Goal: Task Accomplishment & Management: Manage account settings

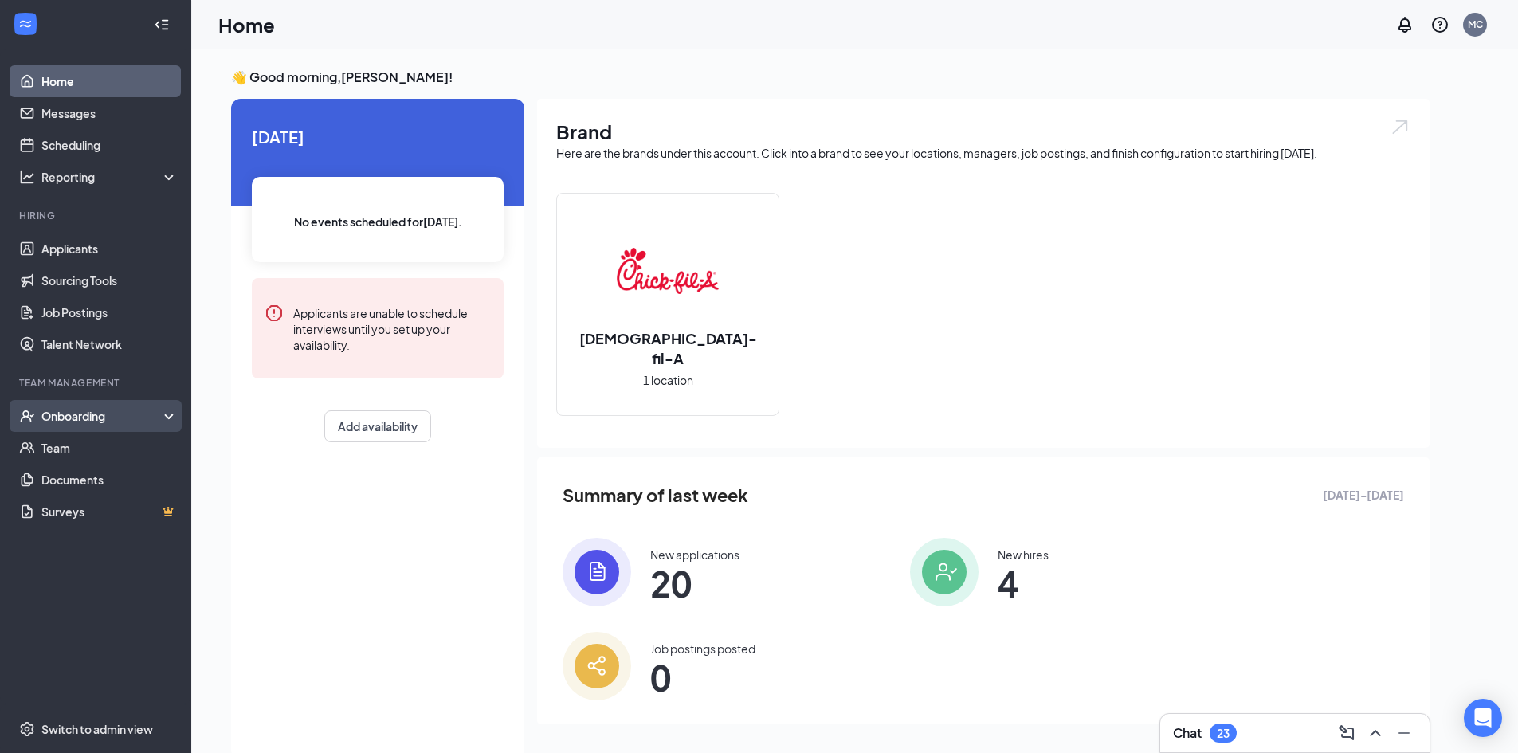
click at [101, 410] on div "Onboarding" at bounding box center [102, 416] width 123 height 16
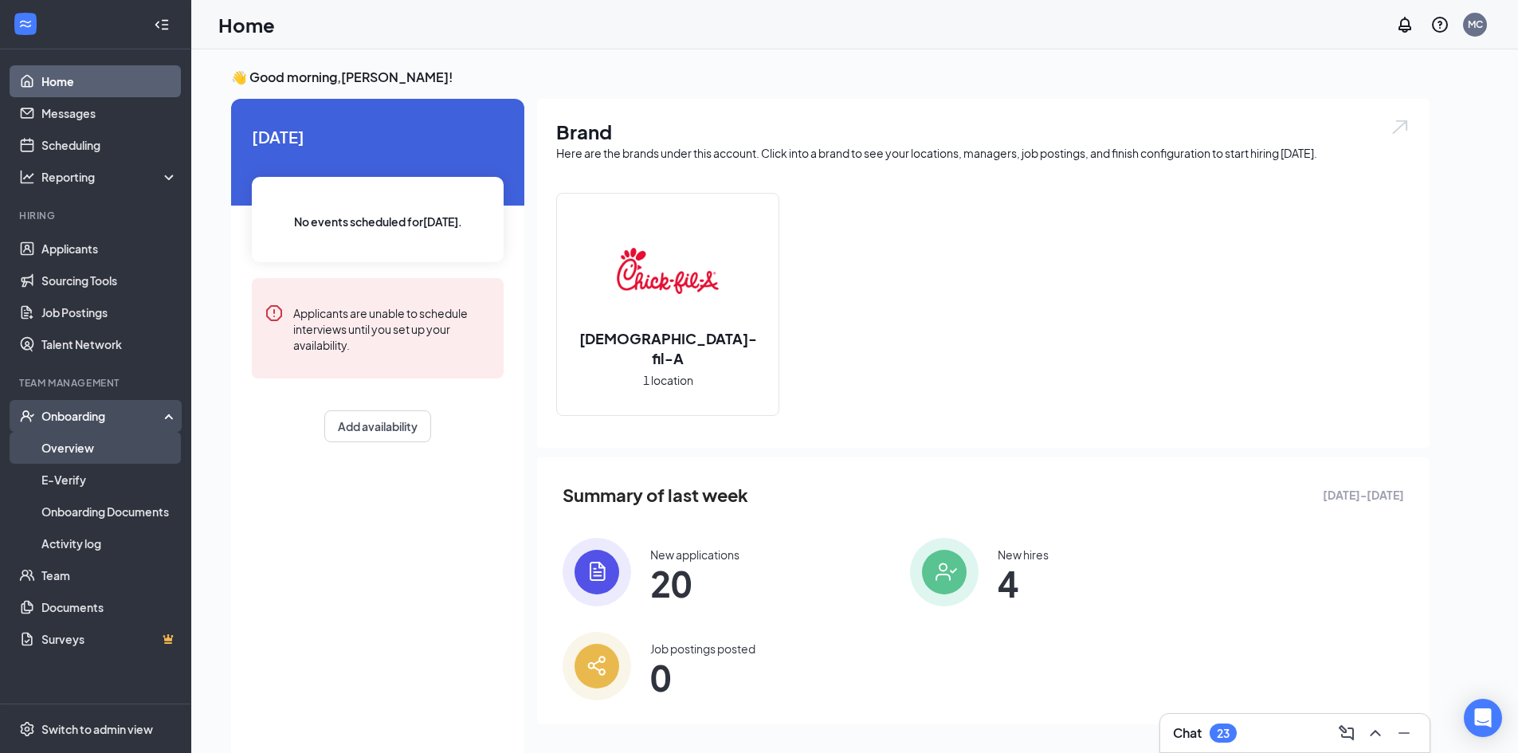
click at [149, 452] on link "Overview" at bounding box center [109, 448] width 136 height 32
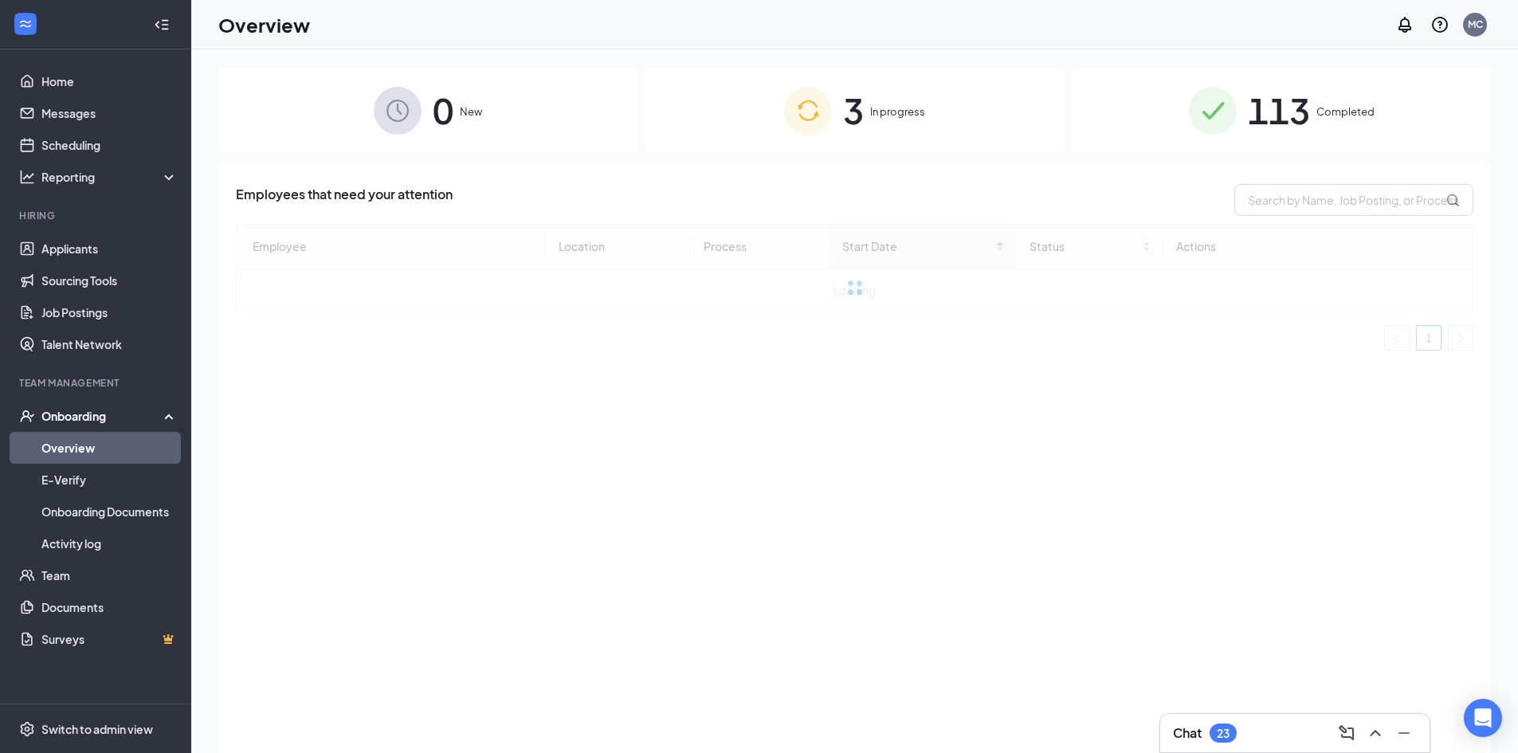
click at [895, 104] on span "In progress" at bounding box center [897, 112] width 55 height 16
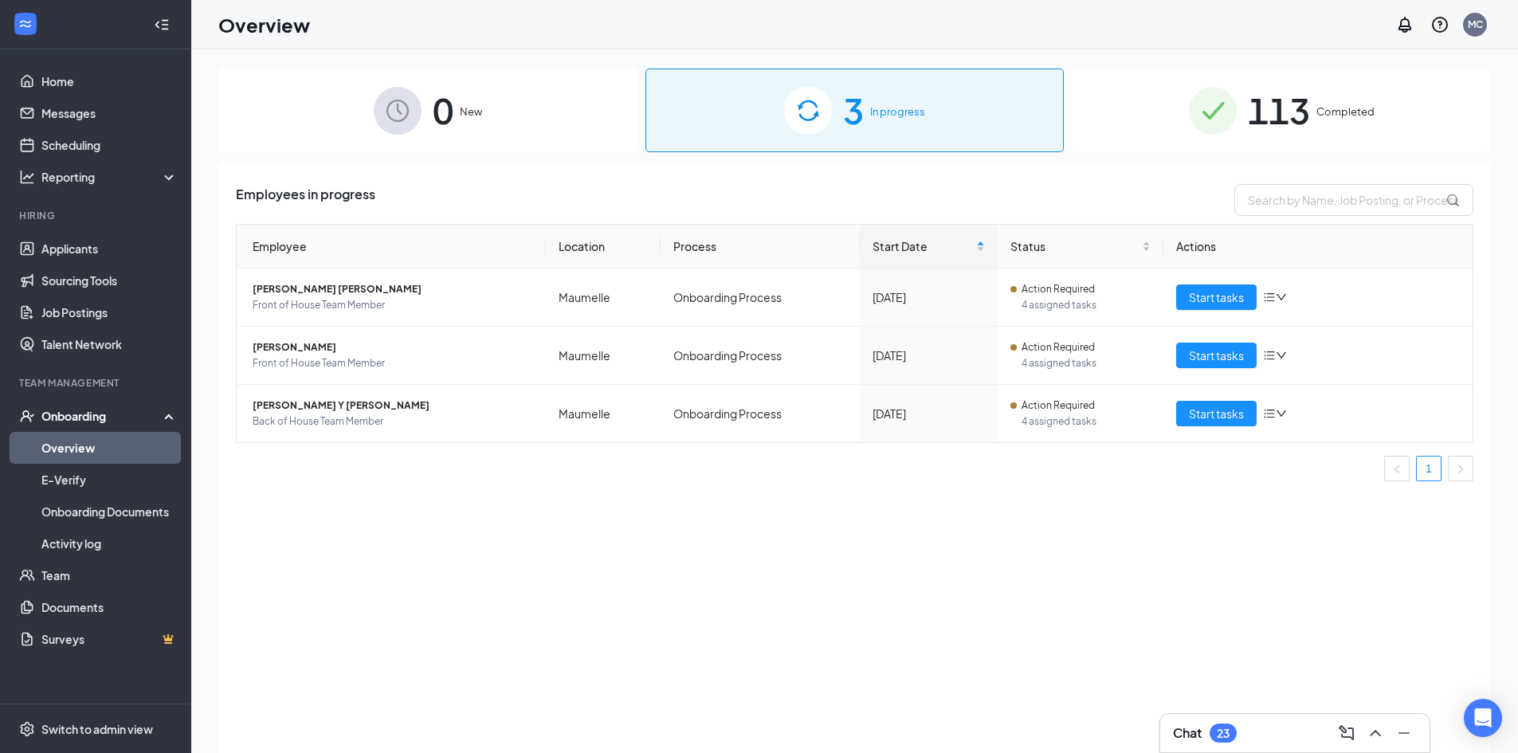
click at [912, 124] on div "3 In progress" at bounding box center [854, 111] width 419 height 84
click at [1222, 304] on span "Start tasks" at bounding box center [1216, 297] width 55 height 18
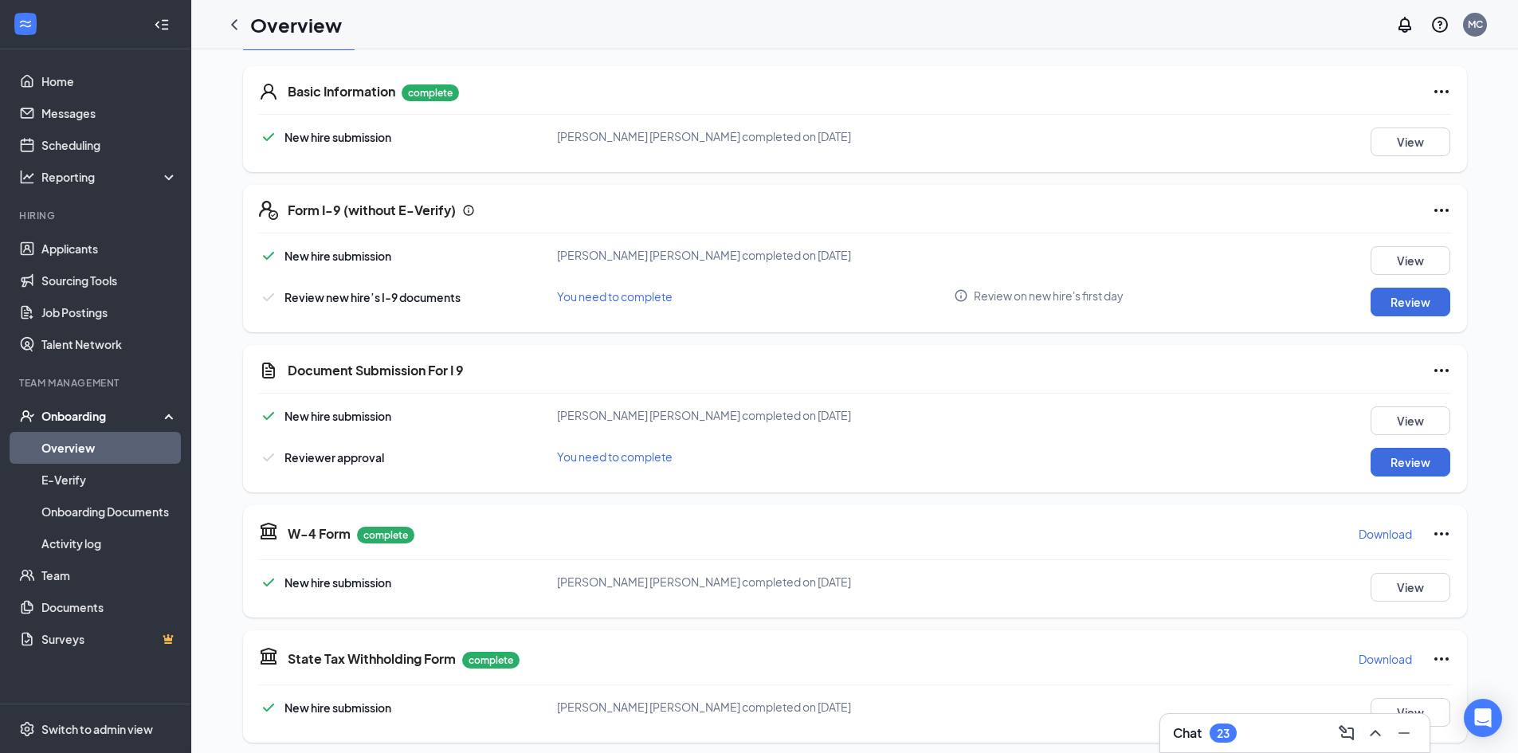
scroll to position [239, 0]
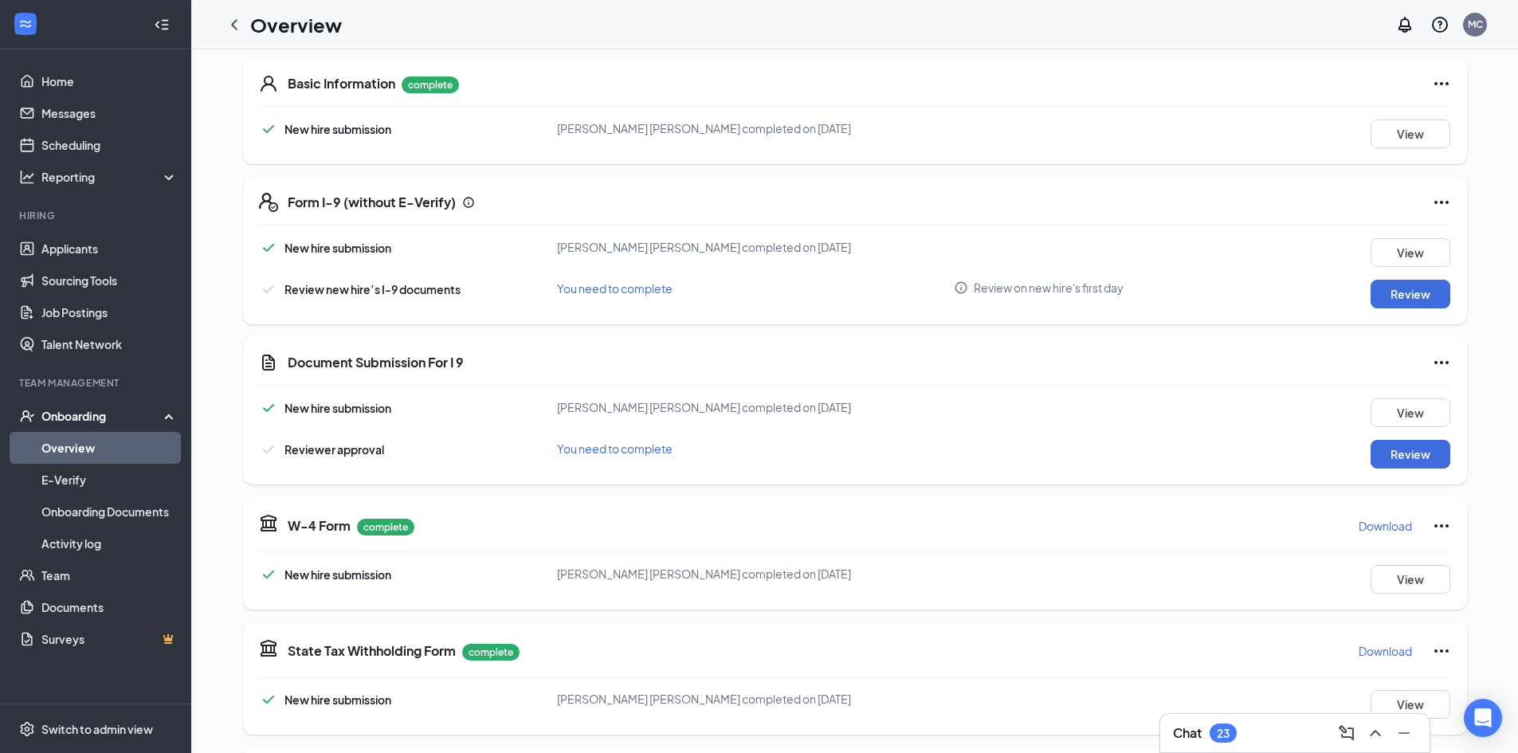
click at [645, 449] on span "You need to complete" at bounding box center [615, 448] width 116 height 14
click at [1415, 448] on button "Review" at bounding box center [1411, 454] width 80 height 29
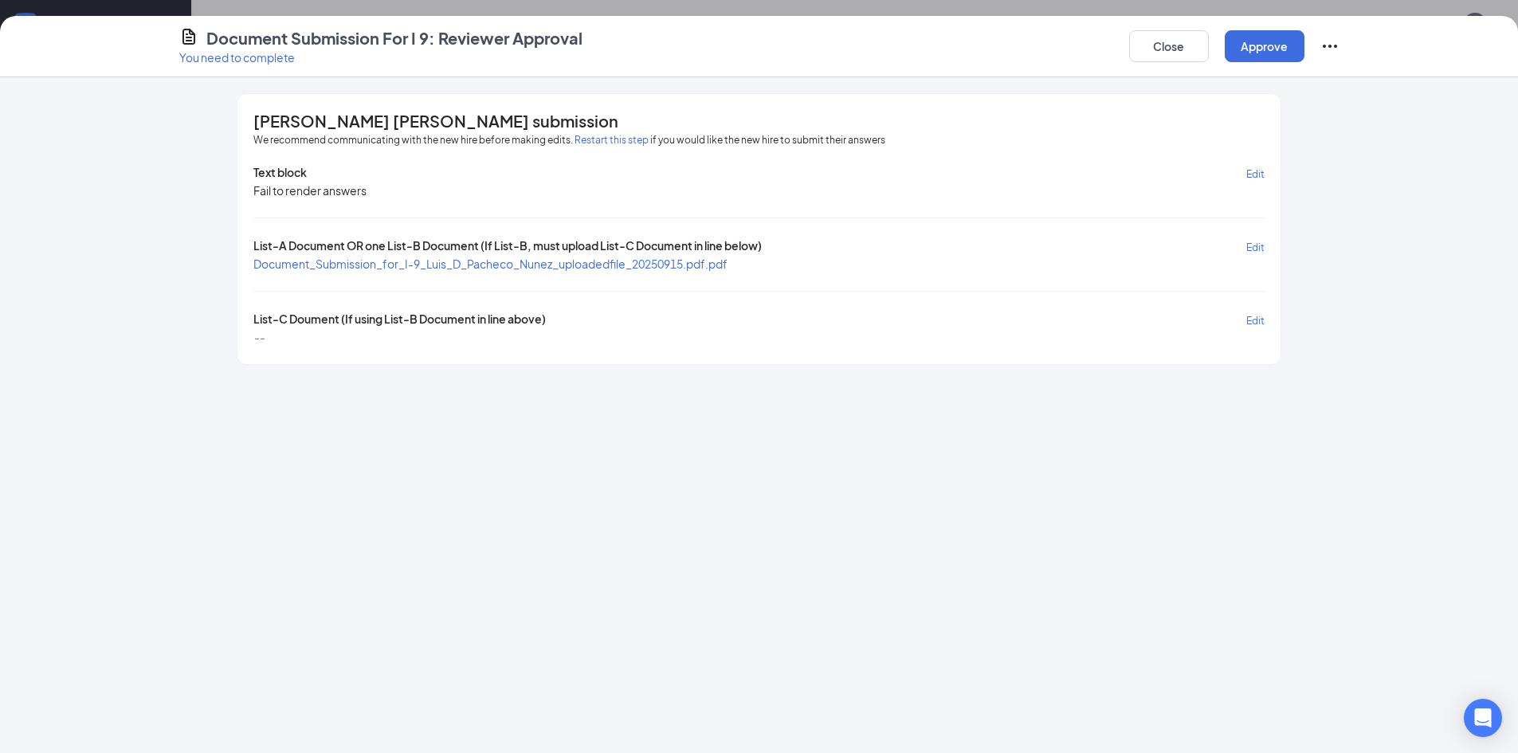
click at [623, 263] on span "Document_Submission_for_I-9_Luis_D_Pacheco_Nunez_uploadedfile_20250915.pdf.pdf" at bounding box center [490, 264] width 474 height 14
click at [1179, 41] on button "Close" at bounding box center [1169, 46] width 80 height 32
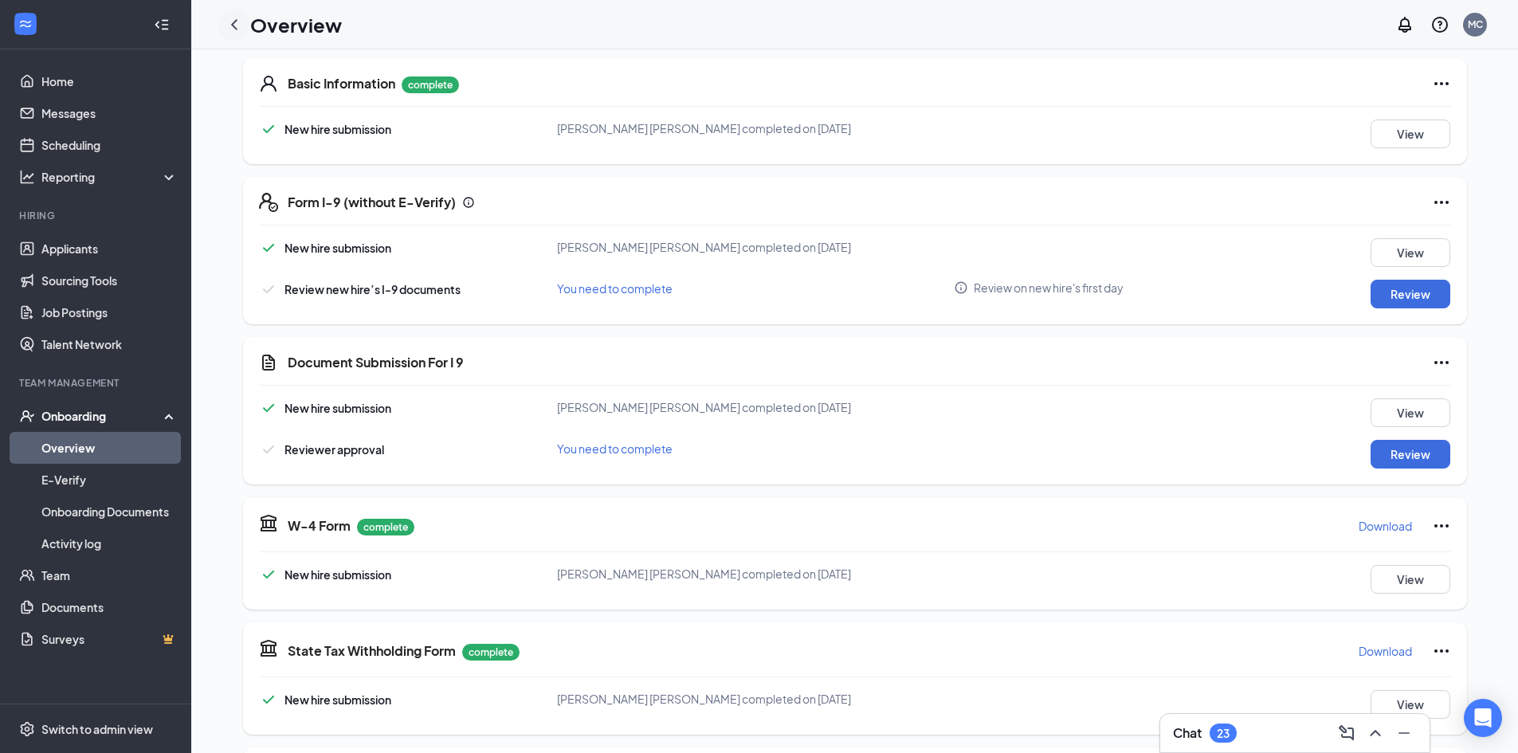
click at [229, 25] on icon "ChevronLeft" at bounding box center [234, 24] width 19 height 19
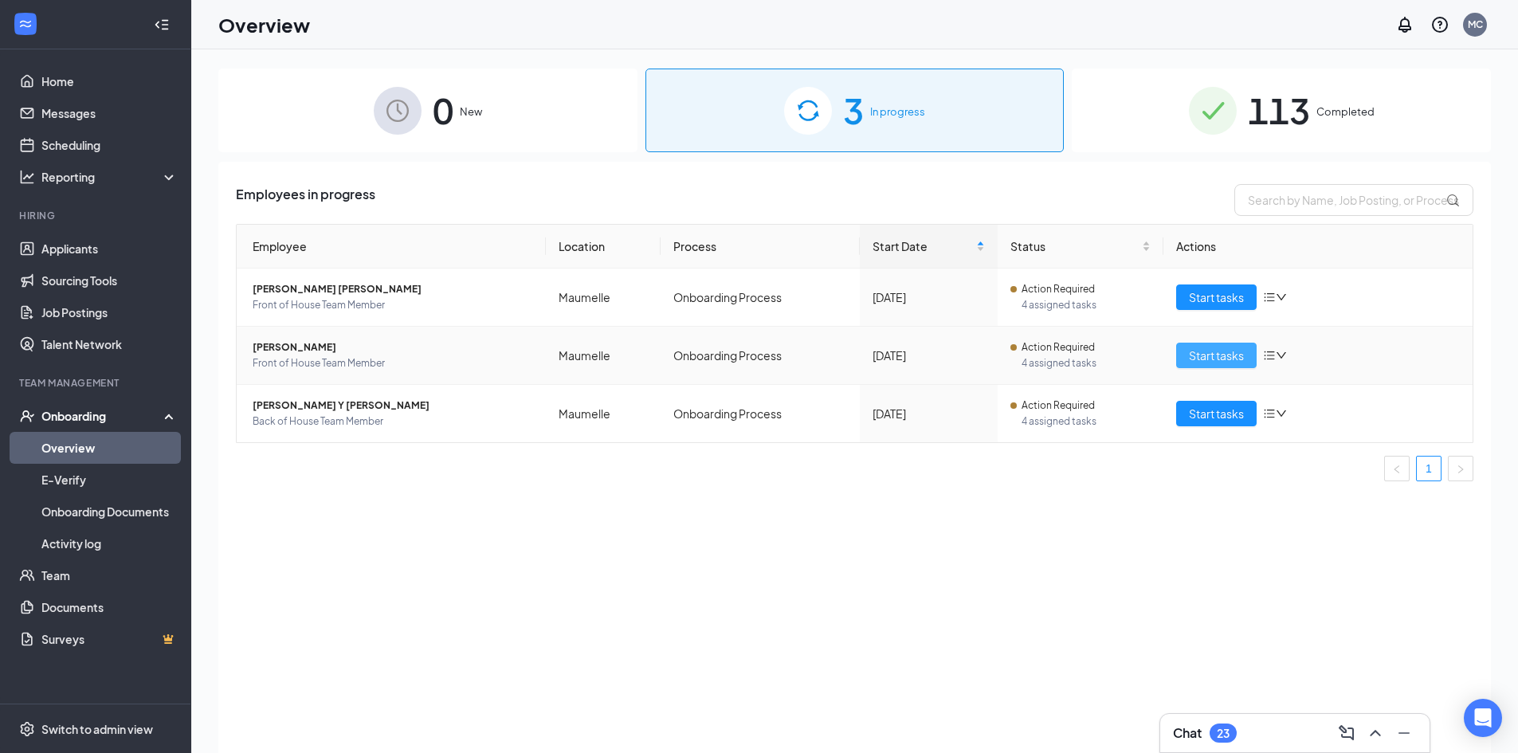
click at [1239, 355] on span "Start tasks" at bounding box center [1216, 356] width 55 height 18
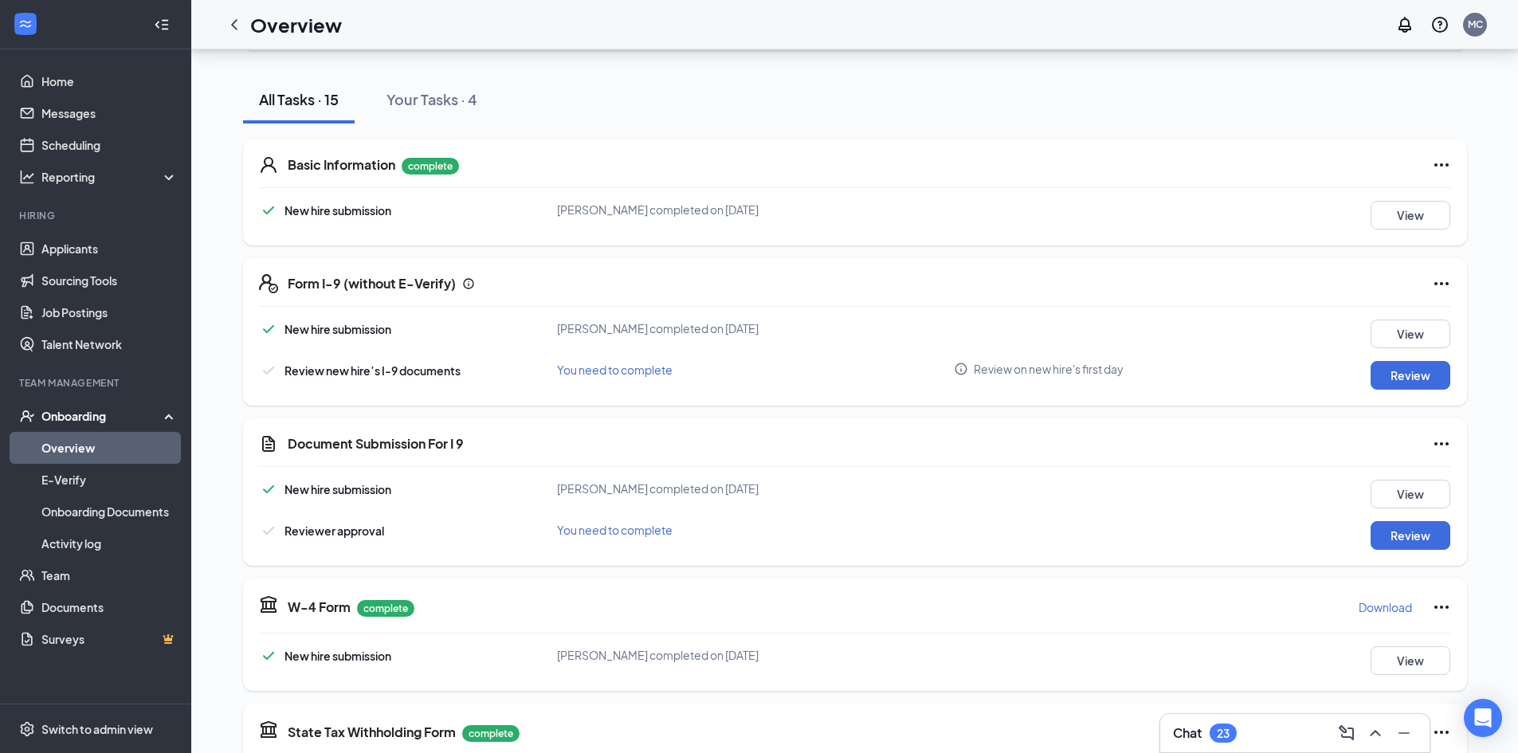
scroll to position [159, 0]
click at [1392, 528] on button "Review" at bounding box center [1411, 534] width 80 height 29
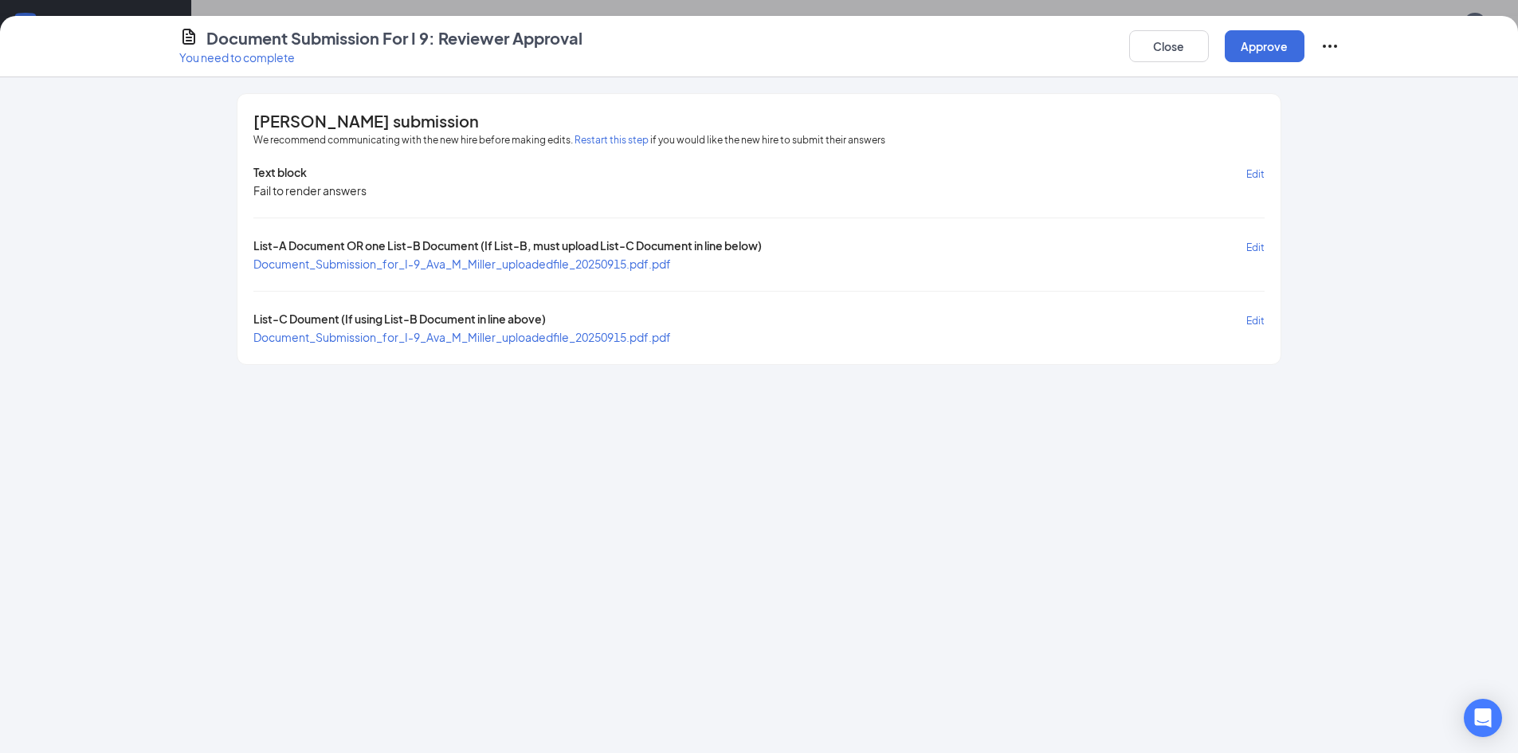
click at [643, 269] on span "Document_Submission_for_I-9_Ava_M_Miller_uploadedfile_20250915.pdf.pdf" at bounding box center [462, 264] width 418 height 14
click at [506, 339] on span "Document_Submission_for_I-9_Ava_M_Miller_uploadedfile_20250915.pdf.pdf" at bounding box center [462, 337] width 418 height 14
click at [1155, 48] on button "Close" at bounding box center [1169, 46] width 80 height 32
